Goal: Navigation & Orientation: Find specific page/section

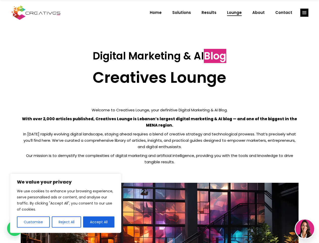
click at [159, 121] on p "With over 2,000 articles published, Creatives Lounge is Lebanon’s largest digit…" at bounding box center [160, 121] width 278 height 13
click at [33, 222] on button "Customise" at bounding box center [33, 221] width 33 height 11
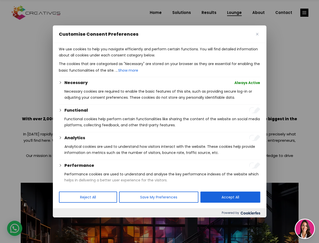
click at [66, 222] on div at bounding box center [159, 121] width 319 height 243
click at [99, 58] on p "We use cookies to help you navigate efficiently and perform certain functions. …" at bounding box center [159, 52] width 201 height 12
click at [304, 13] on div at bounding box center [159, 121] width 319 height 243
click at [305, 228] on img at bounding box center [305, 228] width 19 height 19
